Goal: Task Accomplishment & Management: Use online tool/utility

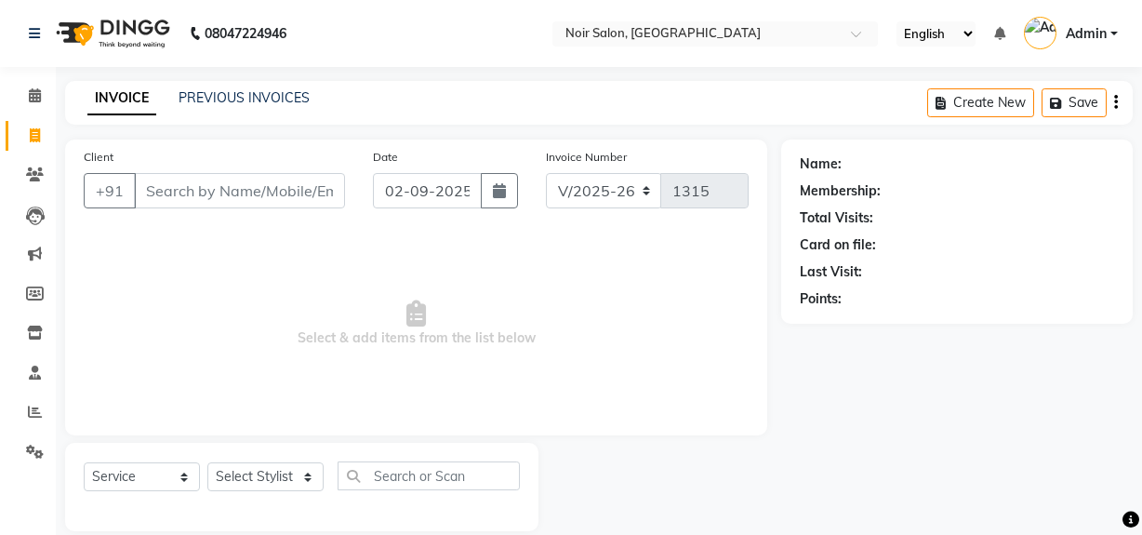
select select "5495"
select select "service"
click at [229, 198] on input "Client" at bounding box center [239, 190] width 211 height 35
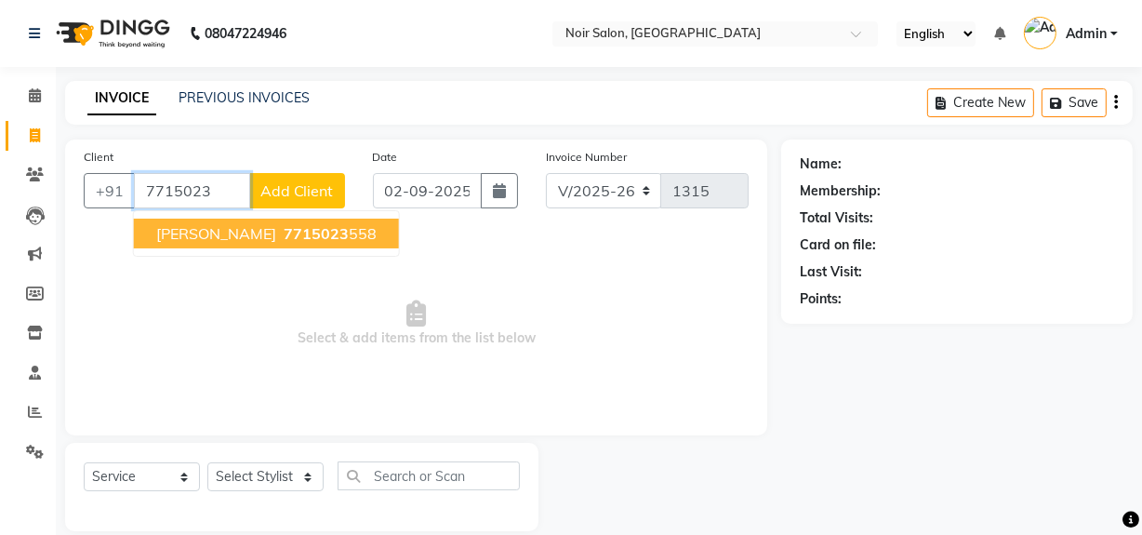
click at [284, 238] on span "7715023" at bounding box center [316, 233] width 65 height 19
type input "7715023558"
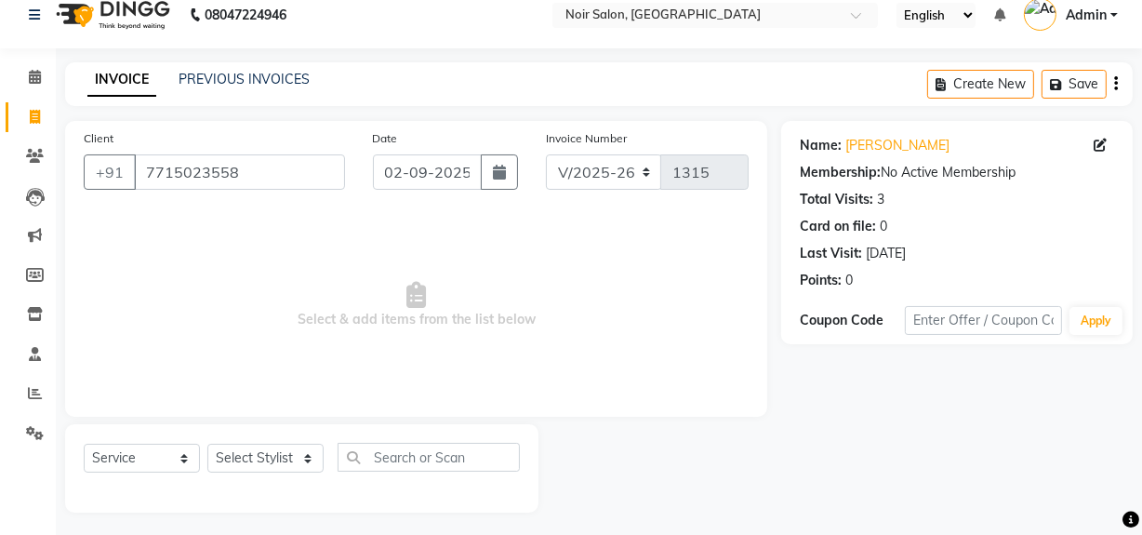
scroll to position [24, 0]
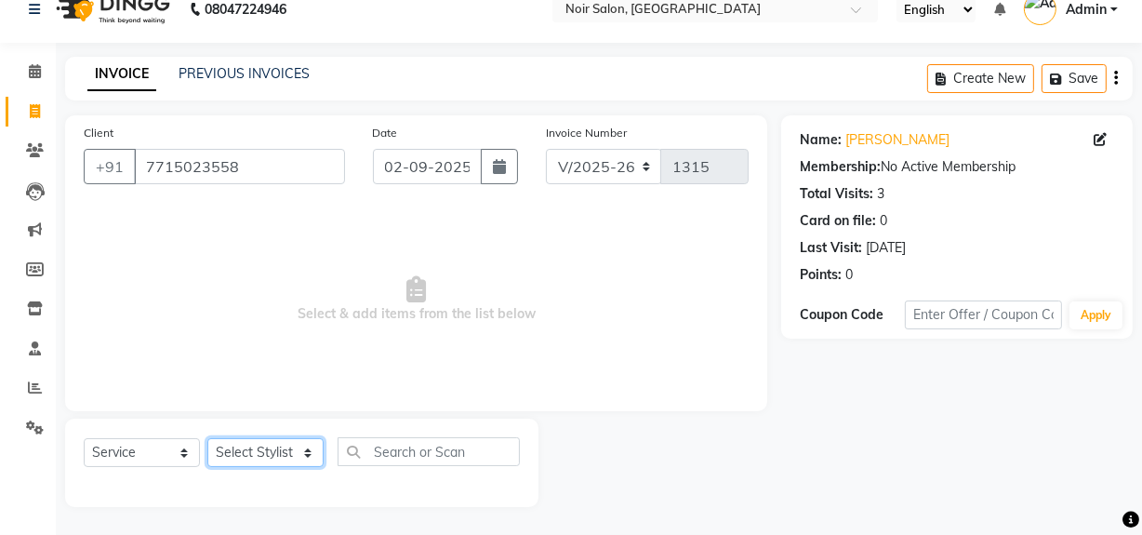
click at [223, 453] on select "Select Stylist [PERSON_NAME] [PERSON_NAME] Noir (Login) [PERSON_NAME] [PERSON_N…" at bounding box center [265, 452] width 116 height 29
select select "87449"
click at [207, 438] on select "Select Stylist [PERSON_NAME] [PERSON_NAME] Noir (Login) [PERSON_NAME] [PERSON_N…" at bounding box center [265, 452] width 116 height 29
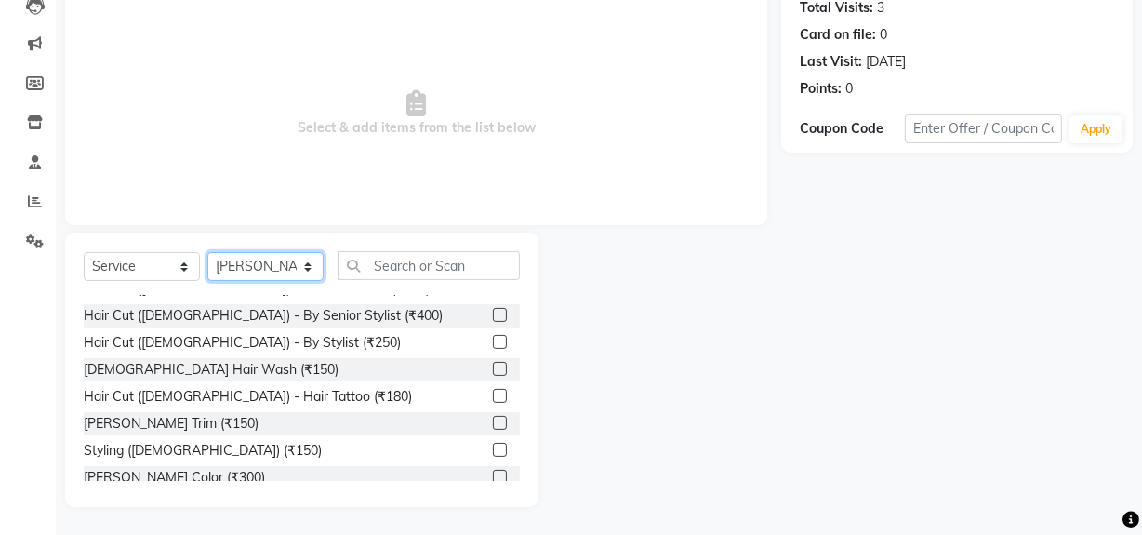
scroll to position [84, 0]
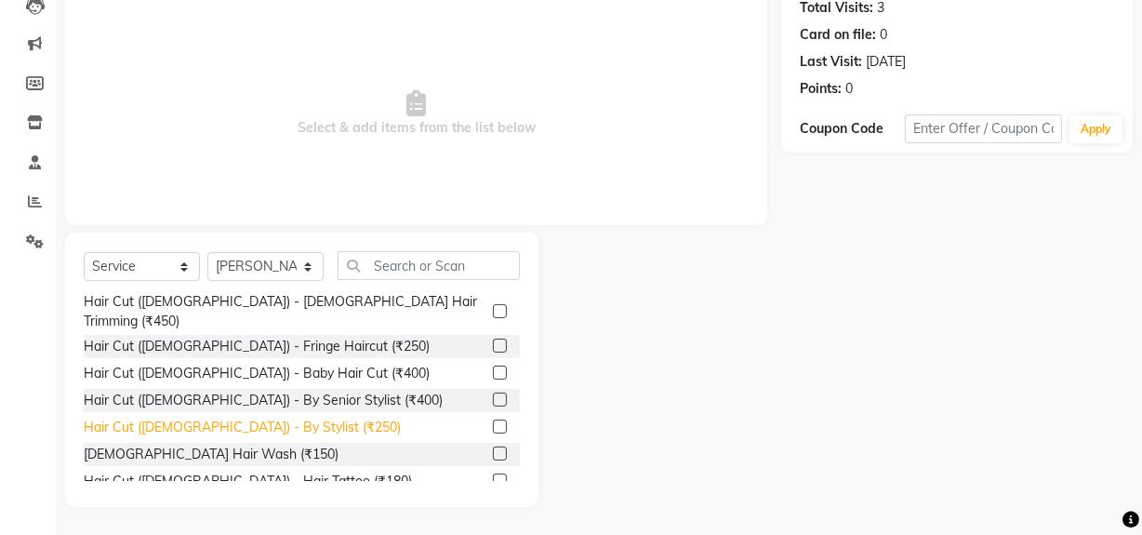
click at [270, 418] on div "Hair Cut ([DEMOGRAPHIC_DATA]) - By Stylist (₹250)" at bounding box center [242, 428] width 317 height 20
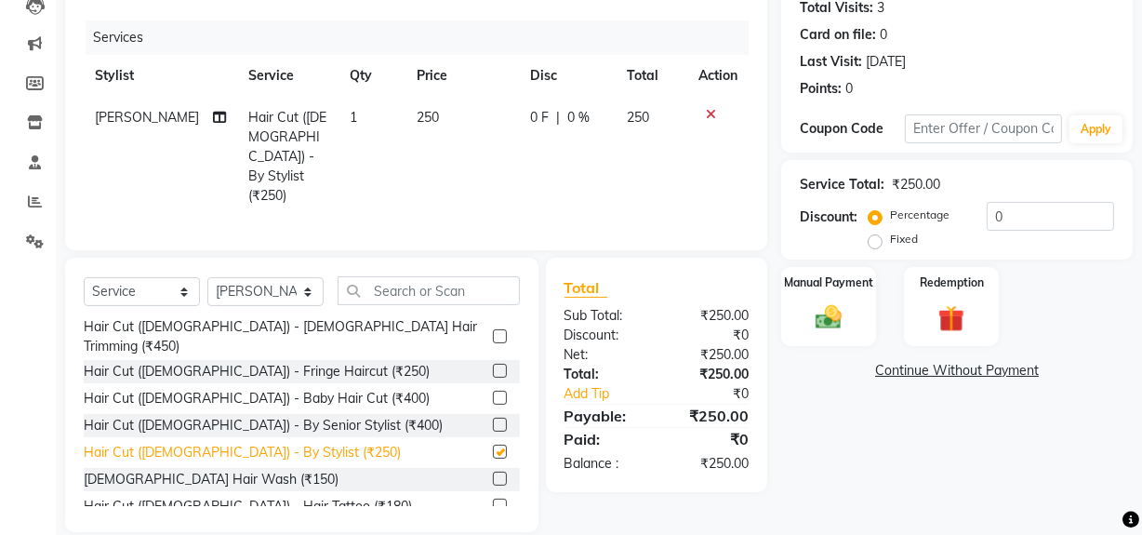
checkbox input "false"
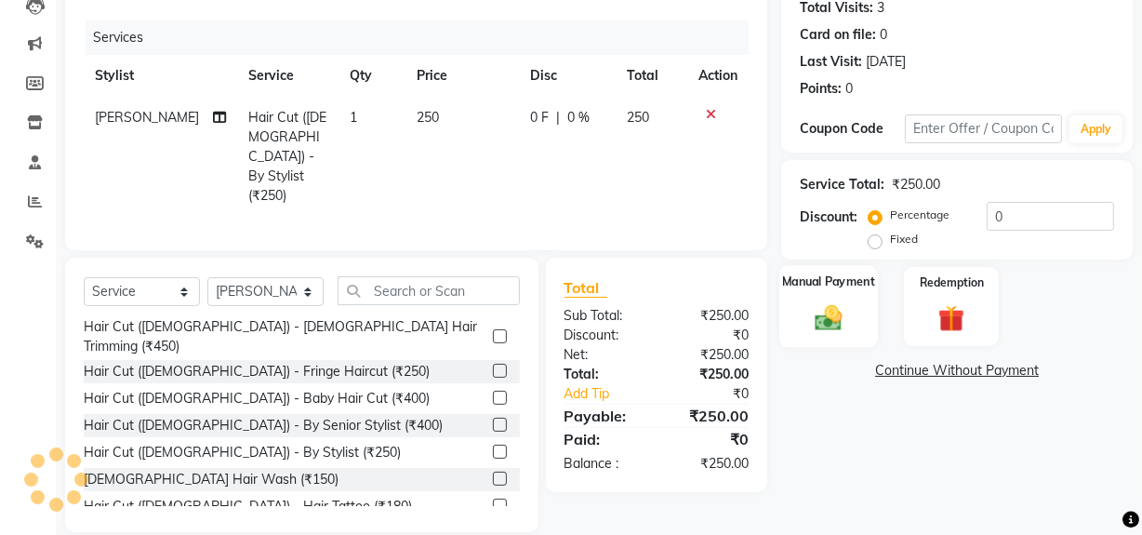
click at [812, 321] on img at bounding box center [828, 317] width 45 height 32
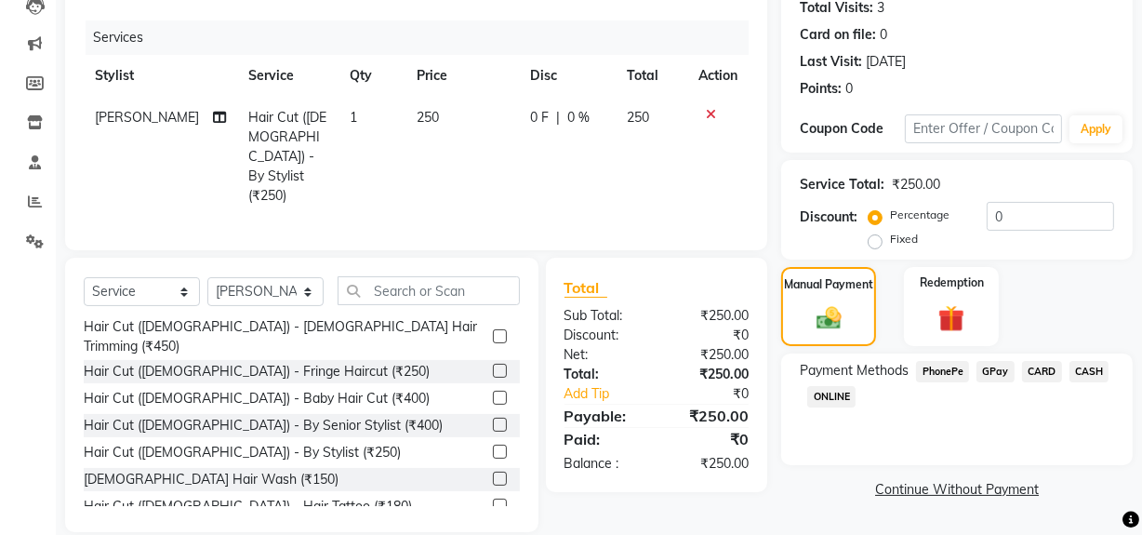
click at [1084, 364] on span "CASH" at bounding box center [1089, 371] width 40 height 21
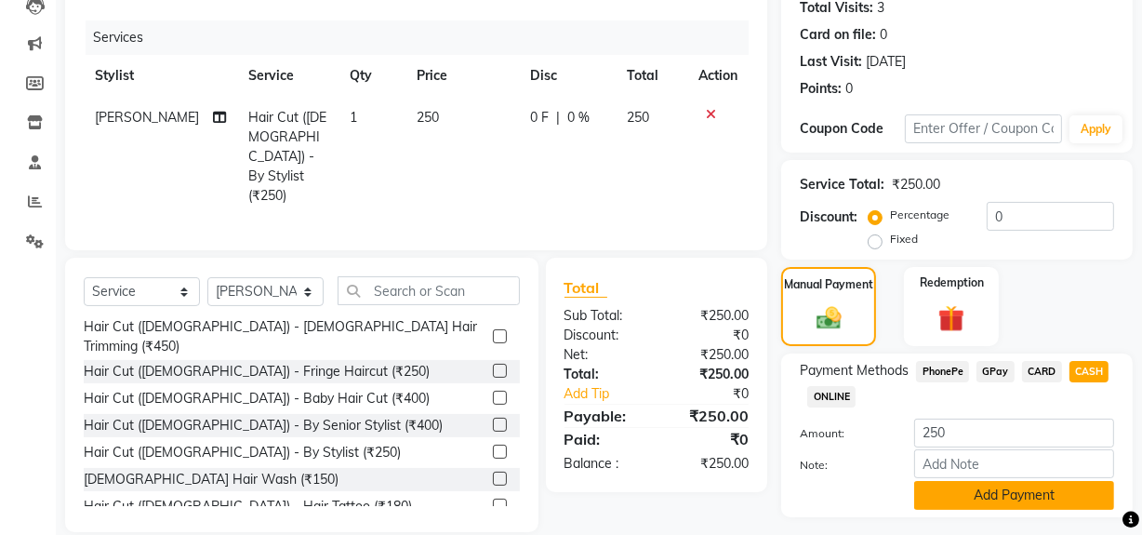
click at [1075, 500] on button "Add Payment" at bounding box center [1014, 495] width 200 height 29
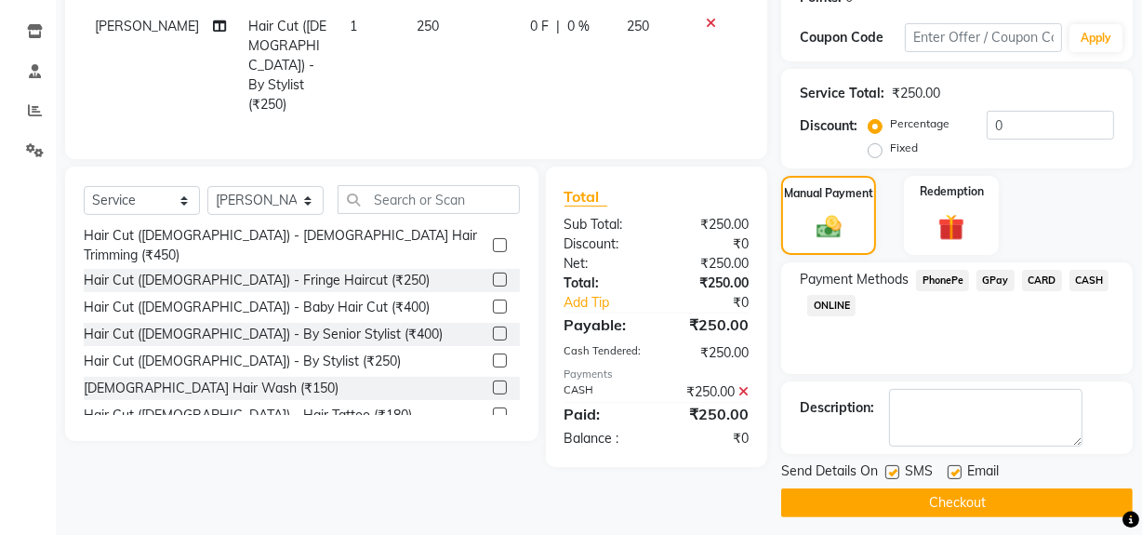
scroll to position [310, 0]
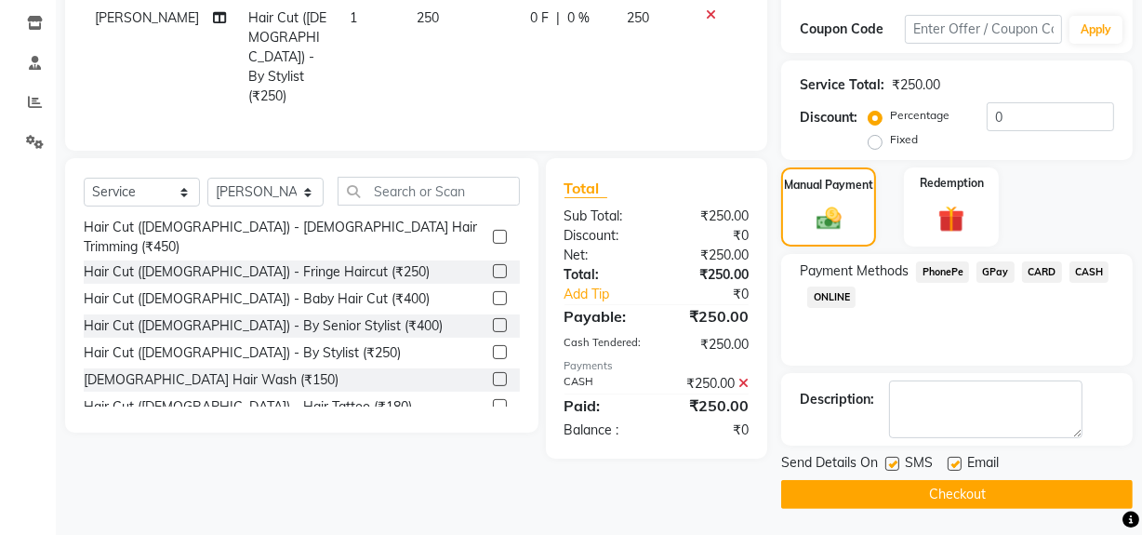
click at [890, 463] on label at bounding box center [892, 464] width 14 height 14
click at [890, 463] on input "checkbox" at bounding box center [891, 464] width 12 height 12
checkbox input "false"
click at [952, 464] on label at bounding box center [955, 464] width 14 height 14
click at [952, 464] on input "checkbox" at bounding box center [954, 464] width 12 height 12
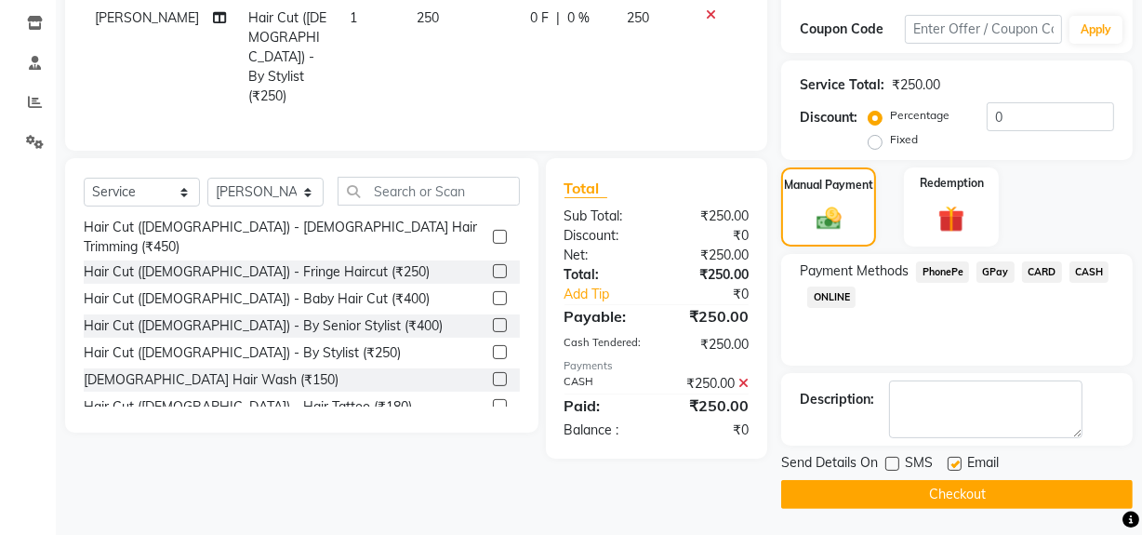
checkbox input "false"
click at [928, 498] on button "Checkout" at bounding box center [957, 494] width 352 height 29
